Goal: Browse casually

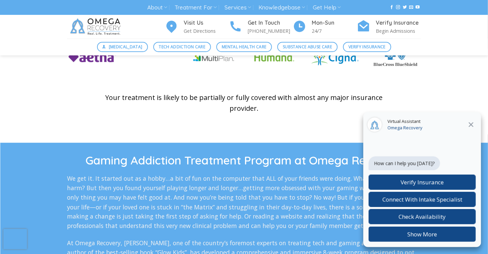
scroll to position [1085, 0]
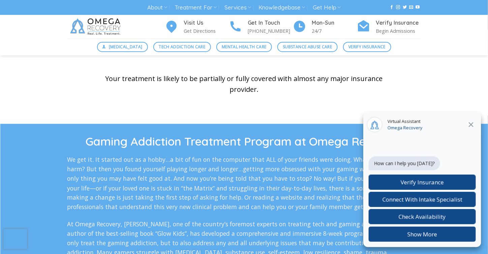
click at [469, 125] on icon "Close" at bounding box center [472, 124] width 8 height 8
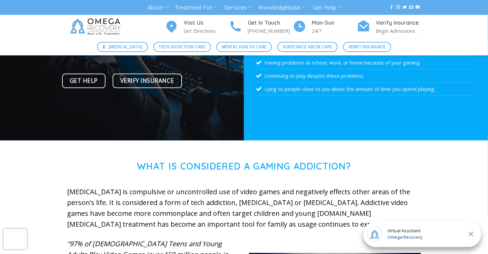
scroll to position [0, 0]
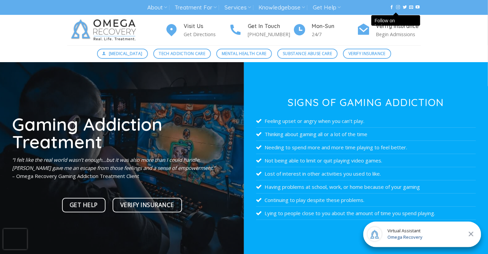
click at [397, 6] on icon "Follow on Instagram" at bounding box center [399, 7] width 4 height 5
click at [416, 7] on icon "Follow on YouTube" at bounding box center [418, 7] width 4 height 5
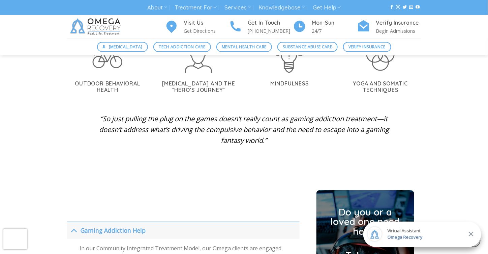
scroll to position [1533, 0]
click at [101, 25] on img at bounding box center [96, 27] width 59 height 24
